Goal: Task Accomplishment & Management: Use online tool/utility

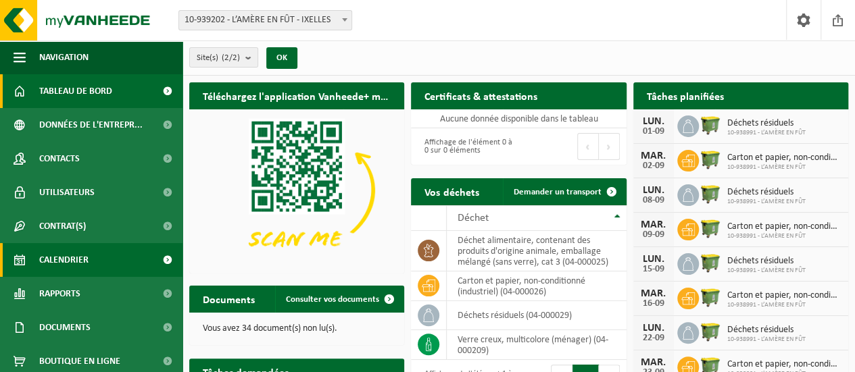
click at [101, 260] on link "Calendrier" at bounding box center [91, 260] width 183 height 34
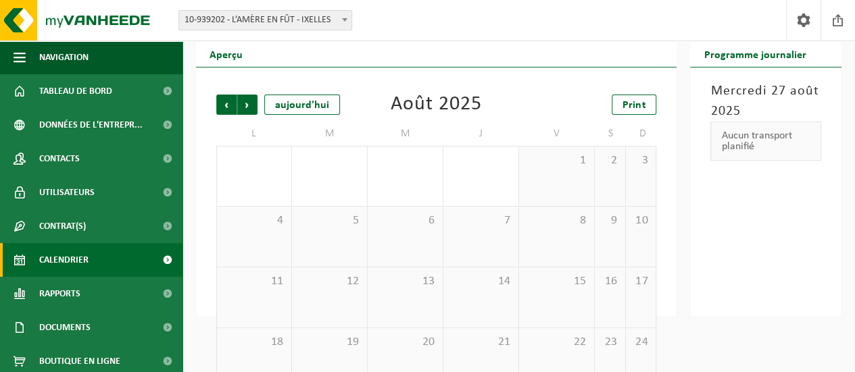
scroll to position [4, 0]
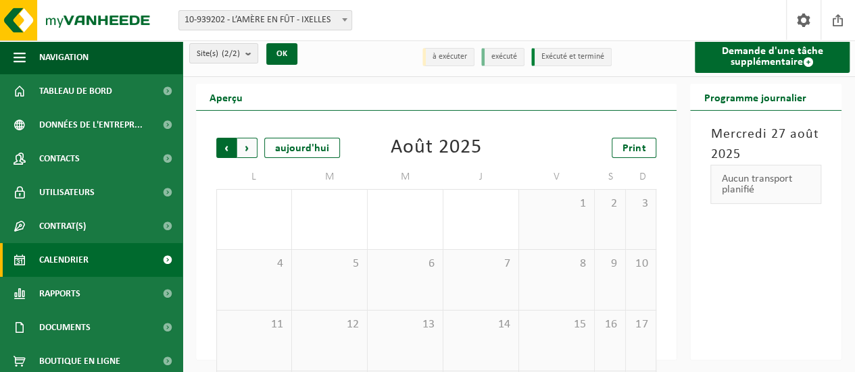
click at [249, 144] on span "Suivant" at bounding box center [247, 148] width 20 height 20
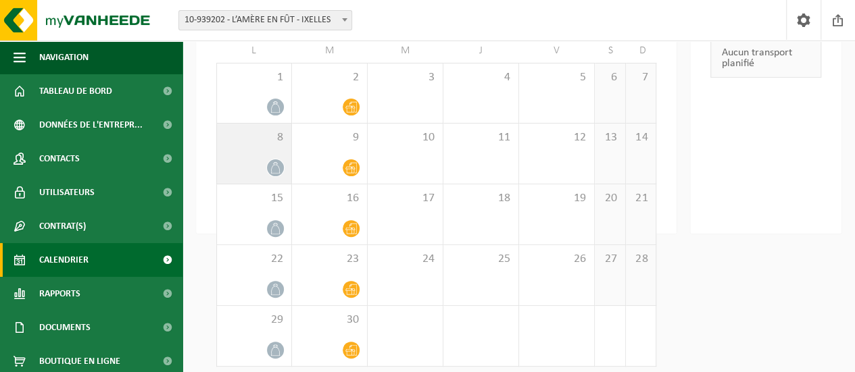
scroll to position [139, 0]
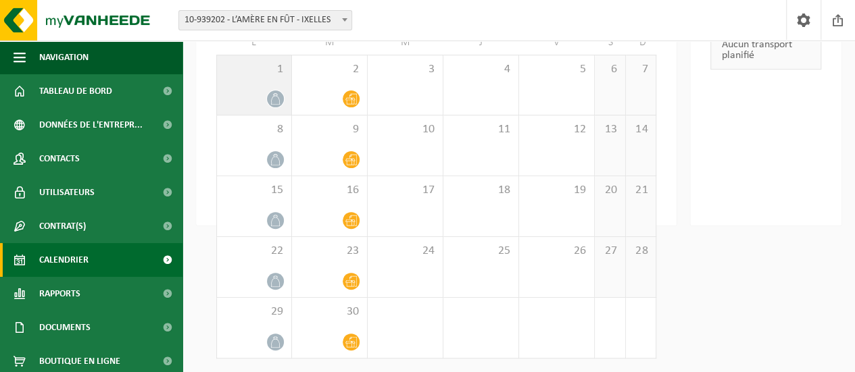
click at [262, 93] on div at bounding box center [254, 99] width 61 height 18
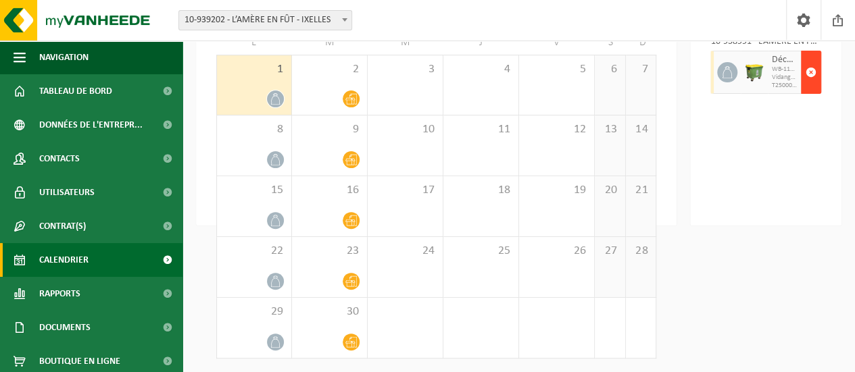
click at [816, 70] on span "button" at bounding box center [811, 72] width 11 height 27
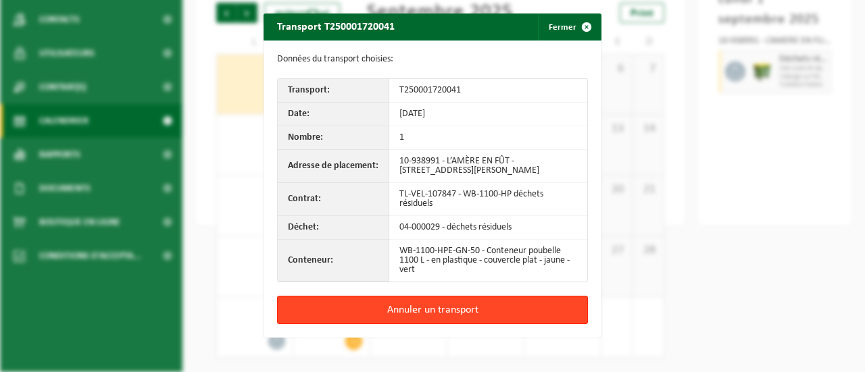
drag, startPoint x: 457, startPoint y: 310, endPoint x: 460, endPoint y: 304, distance: 7.0
click at [459, 310] on button "Annuler un transport" at bounding box center [432, 310] width 311 height 28
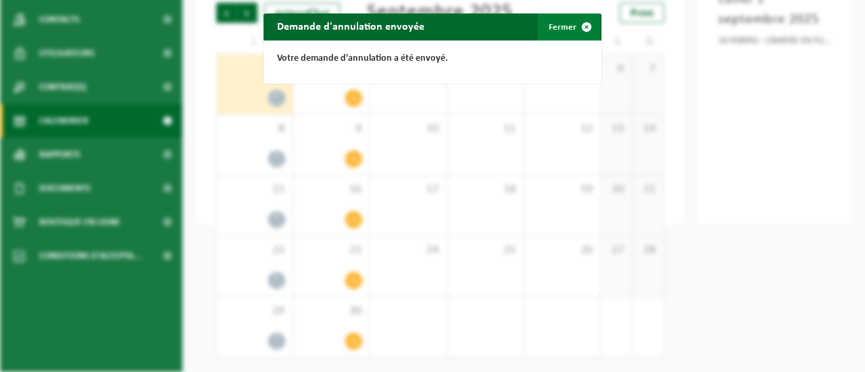
click at [573, 25] on span "button" at bounding box center [586, 27] width 27 height 27
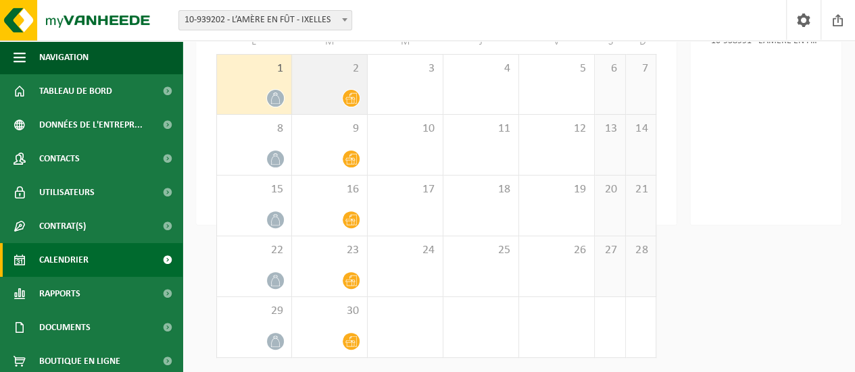
click at [352, 97] on icon at bounding box center [350, 98] width 11 height 11
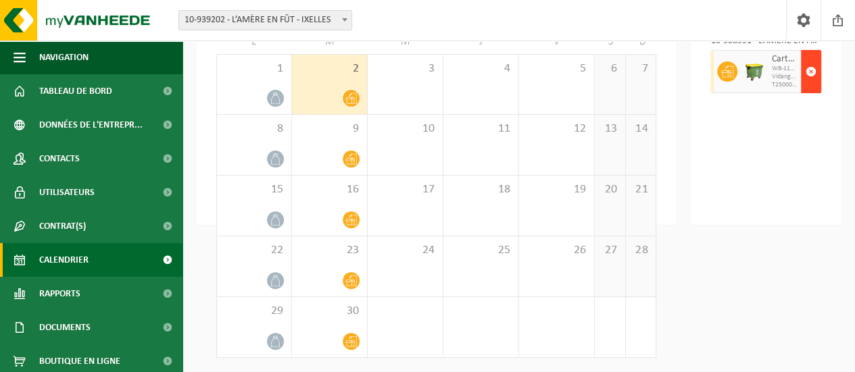
click at [812, 73] on span "button" at bounding box center [811, 71] width 11 height 27
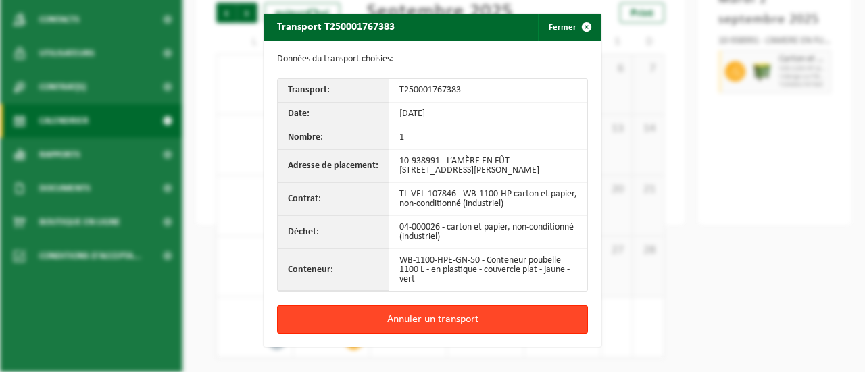
click at [466, 318] on button "Annuler un transport" at bounding box center [432, 320] width 311 height 28
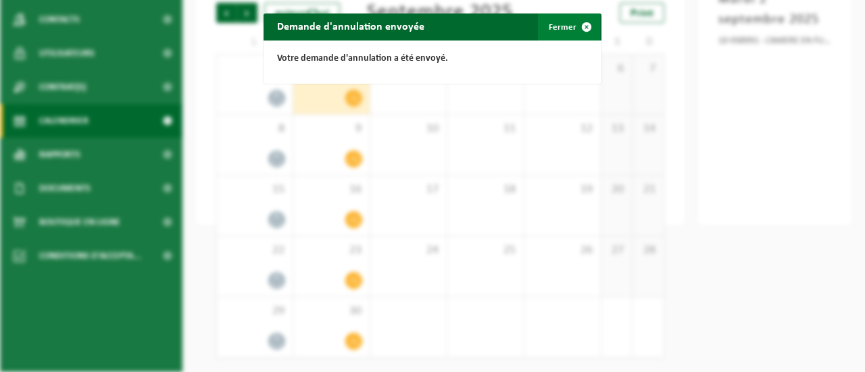
click at [566, 25] on button "Fermer" at bounding box center [569, 27] width 62 height 27
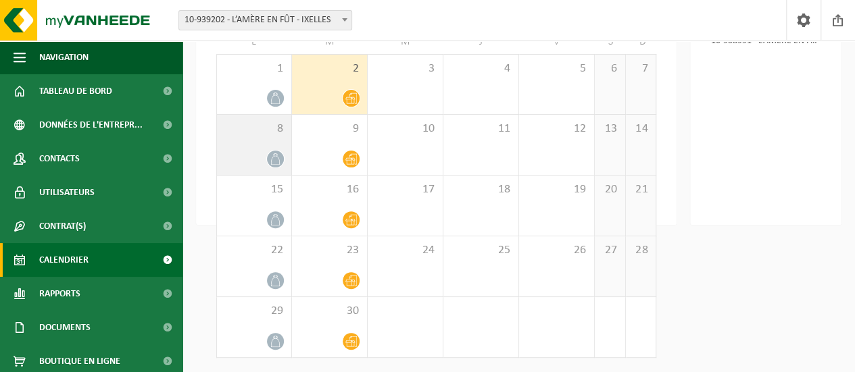
click at [279, 158] on icon at bounding box center [275, 158] width 11 height 11
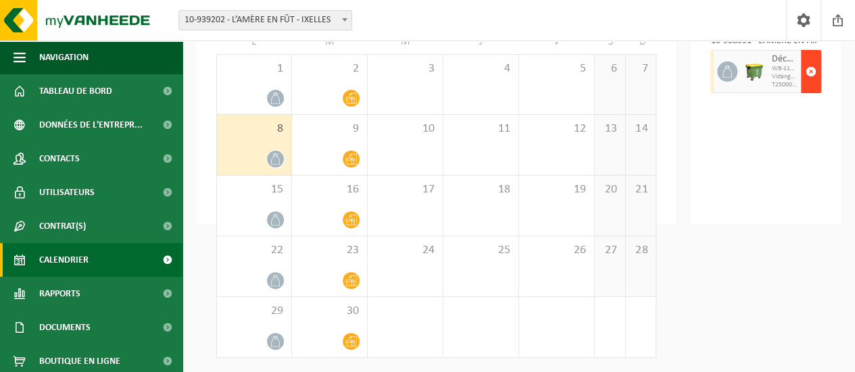
click at [817, 74] on button "button" at bounding box center [811, 71] width 20 height 43
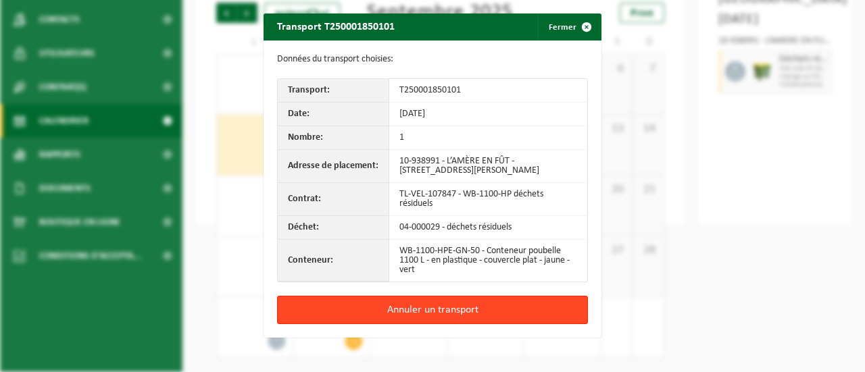
click at [430, 314] on button "Annuler un transport" at bounding box center [432, 310] width 311 height 28
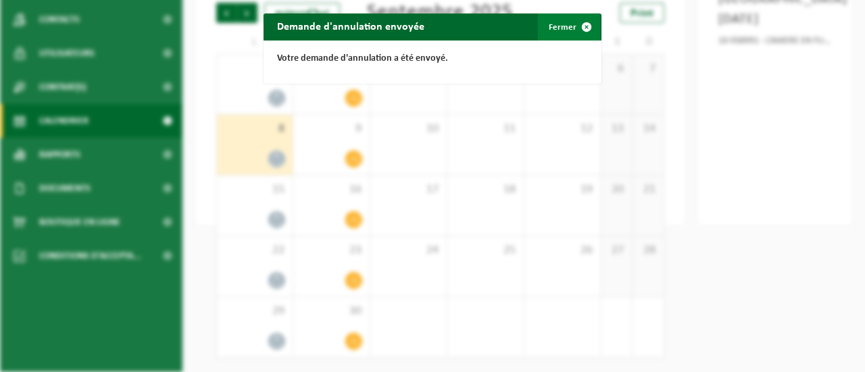
click at [575, 24] on span "button" at bounding box center [586, 27] width 27 height 27
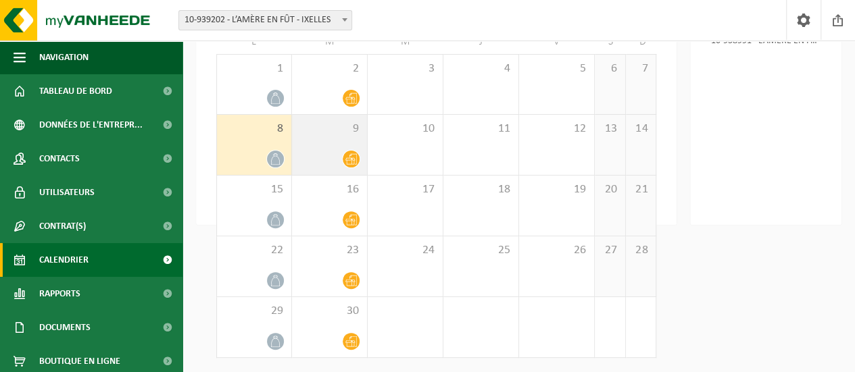
click at [351, 152] on span at bounding box center [351, 159] width 17 height 17
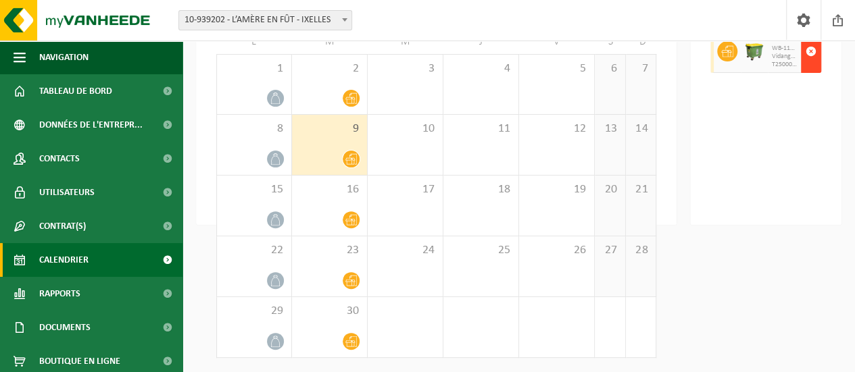
click at [811, 65] on span "button" at bounding box center [811, 51] width 11 height 27
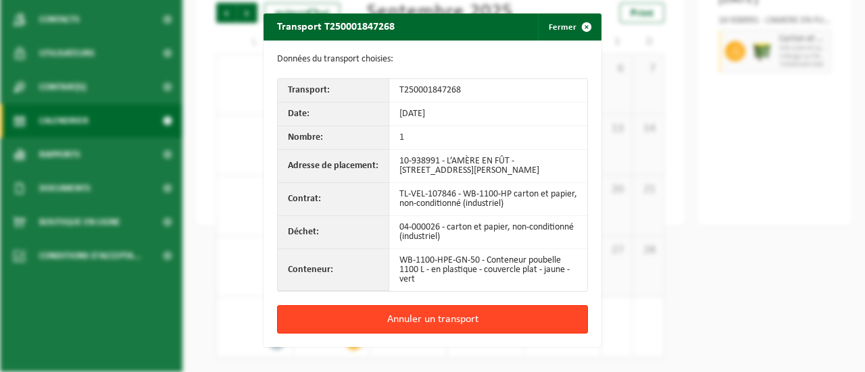
click at [429, 320] on button "Annuler un transport" at bounding box center [432, 320] width 311 height 28
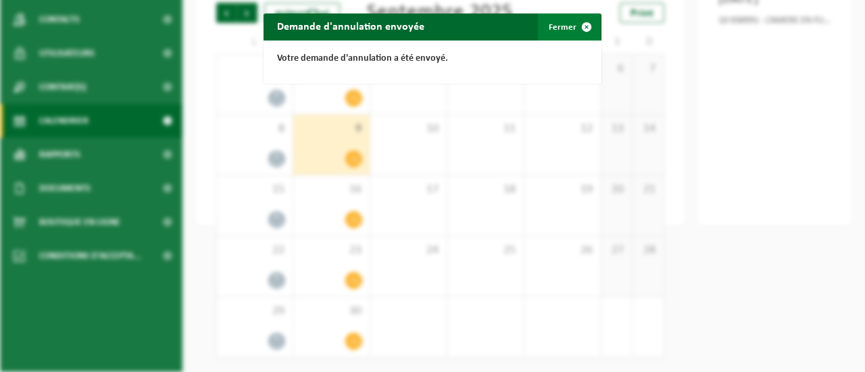
click at [589, 22] on span "button" at bounding box center [586, 27] width 27 height 27
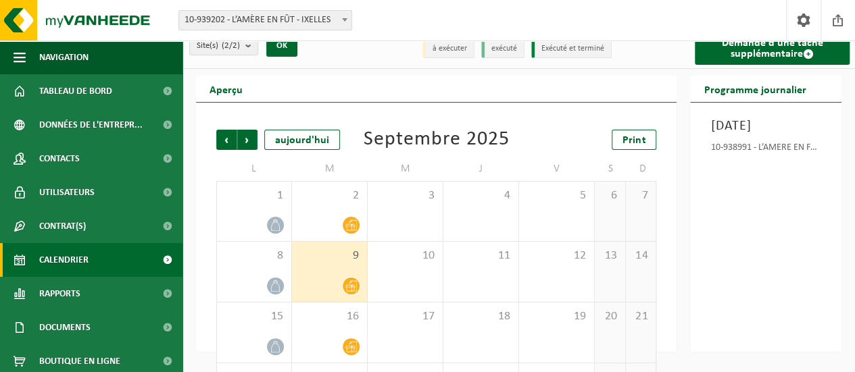
scroll to position [0, 0]
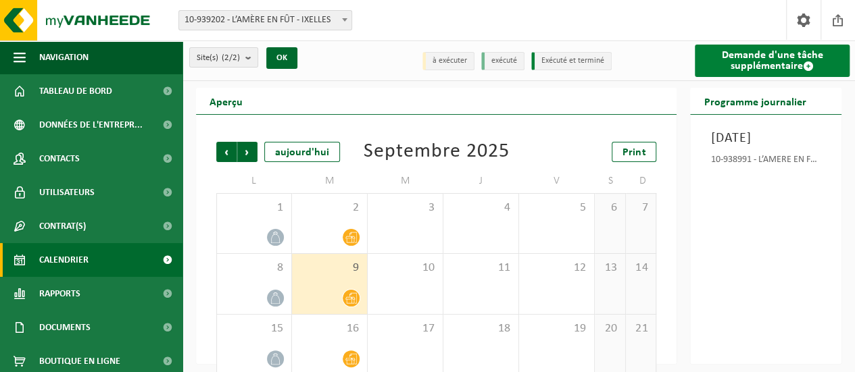
click at [777, 56] on link "Demande d'une tâche supplémentaire" at bounding box center [772, 61] width 155 height 32
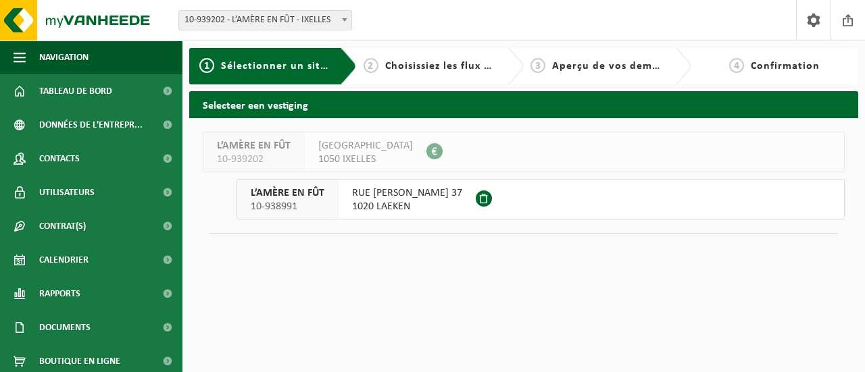
click at [447, 199] on span "RUE DIEUDONNÉ LEFÈVRE 37" at bounding box center [407, 194] width 110 height 14
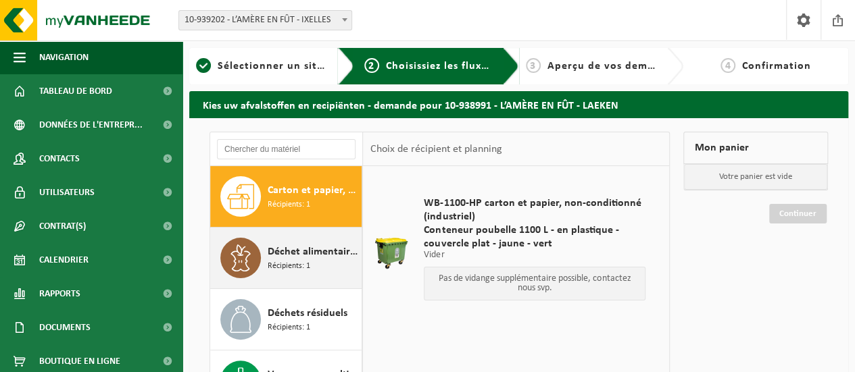
click at [291, 263] on span "Récipients: 1" at bounding box center [289, 266] width 43 height 13
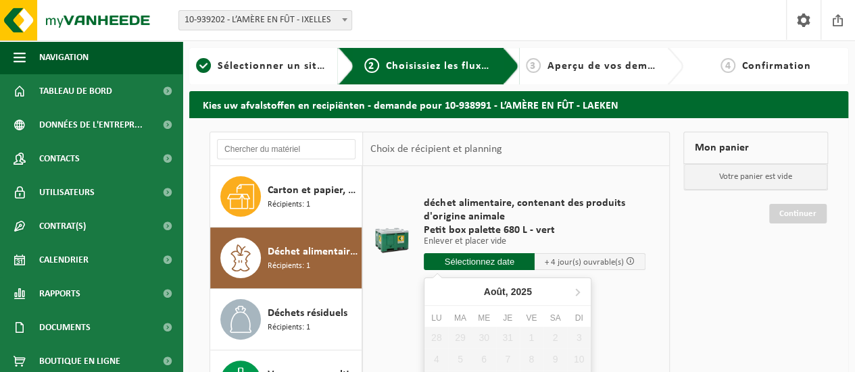
click at [506, 263] on input "text" at bounding box center [479, 262] width 111 height 17
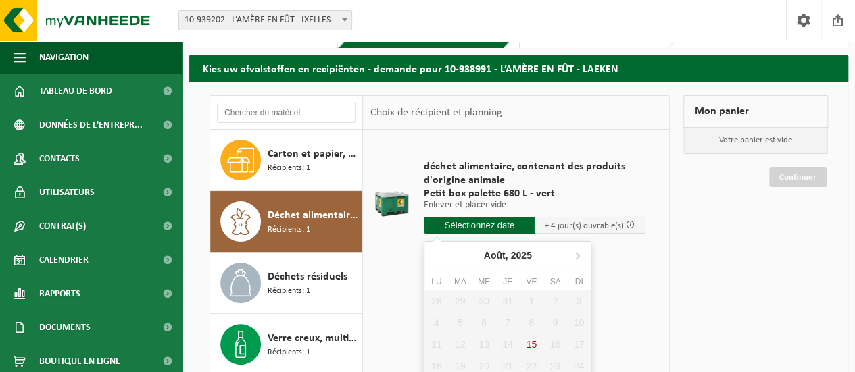
scroll to position [135, 0]
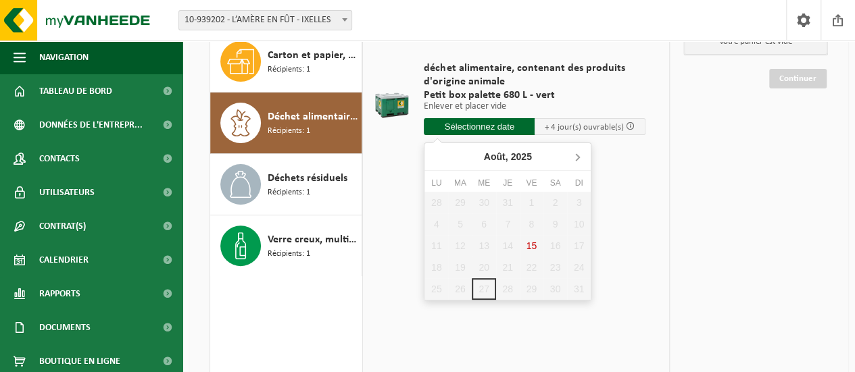
click at [583, 156] on icon at bounding box center [578, 157] width 22 height 22
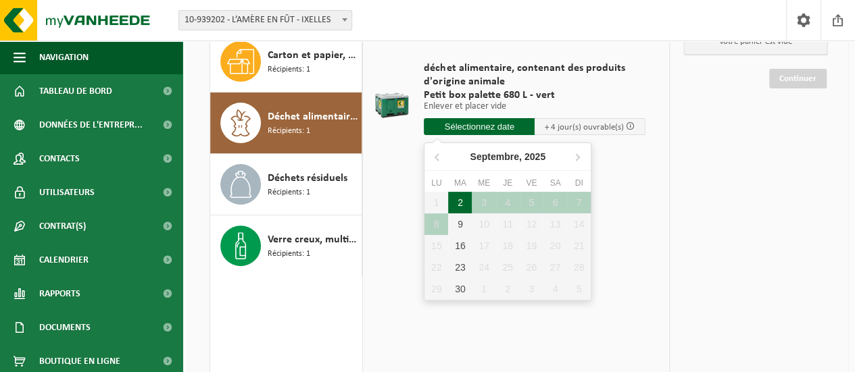
click at [459, 202] on div "2" at bounding box center [460, 203] width 24 height 22
type input "à partir de 2025-09-02"
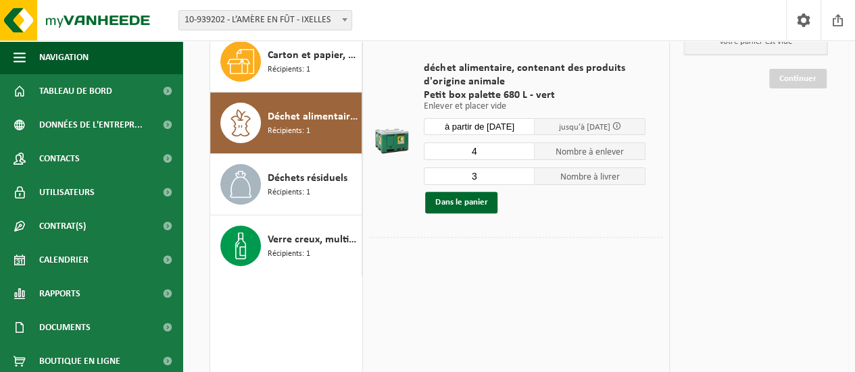
click at [526, 147] on input "4" at bounding box center [479, 152] width 111 height 18
click at [526, 152] on input "3" at bounding box center [479, 152] width 111 height 18
click at [526, 152] on input "2" at bounding box center [479, 152] width 111 height 18
type input "1"
click at [526, 152] on input "1" at bounding box center [479, 152] width 111 height 18
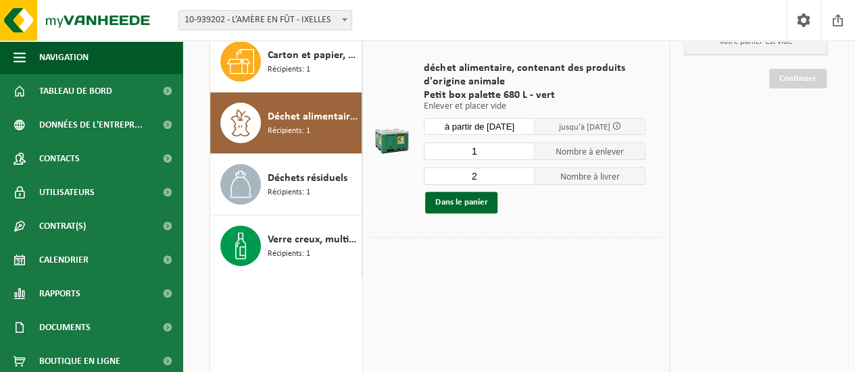
click at [527, 178] on input "2" at bounding box center [479, 177] width 111 height 18
type input "1"
click at [527, 178] on input "1" at bounding box center [479, 177] width 111 height 18
click at [461, 204] on button "Dans le panier" at bounding box center [461, 203] width 72 height 22
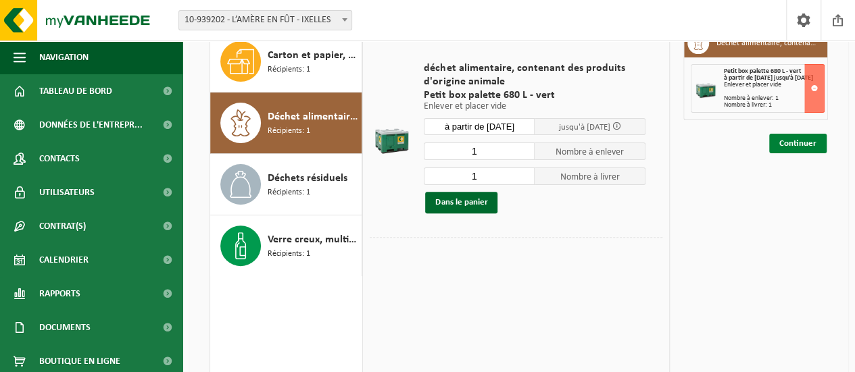
click at [806, 153] on link "Continuer" at bounding box center [797, 144] width 57 height 20
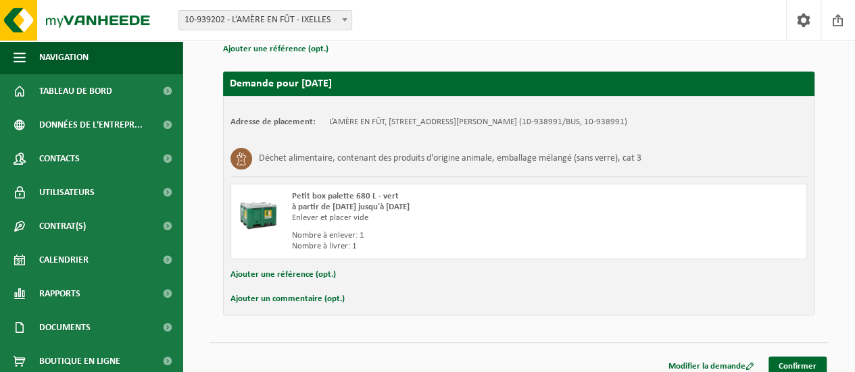
scroll to position [146, 0]
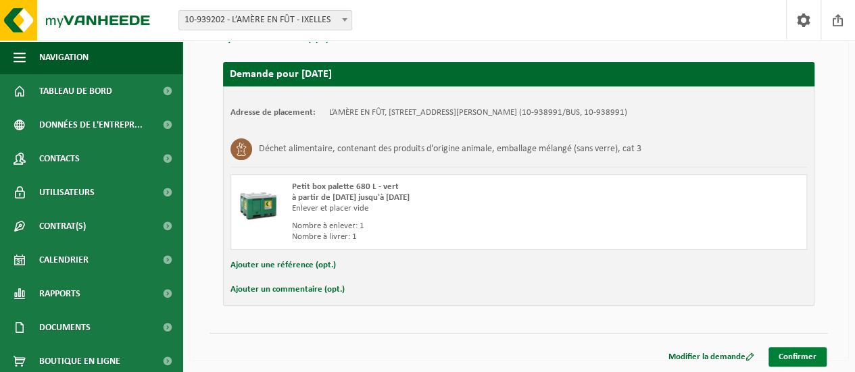
click at [800, 355] on link "Confirmer" at bounding box center [798, 357] width 58 height 20
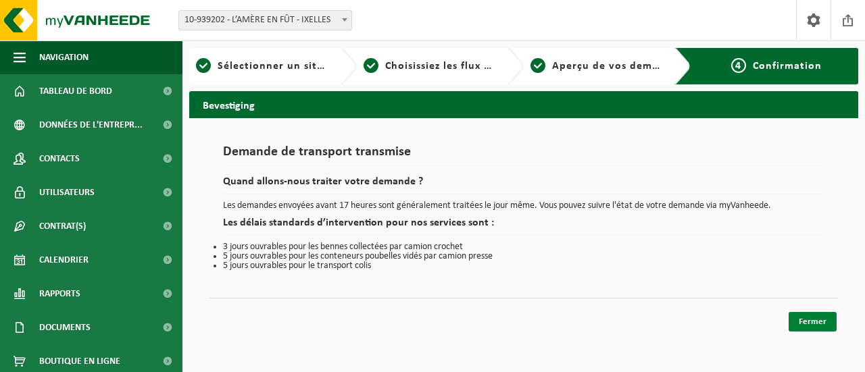
click at [810, 318] on link "Fermer" at bounding box center [813, 322] width 48 height 20
